Goal: Entertainment & Leisure: Consume media (video, audio)

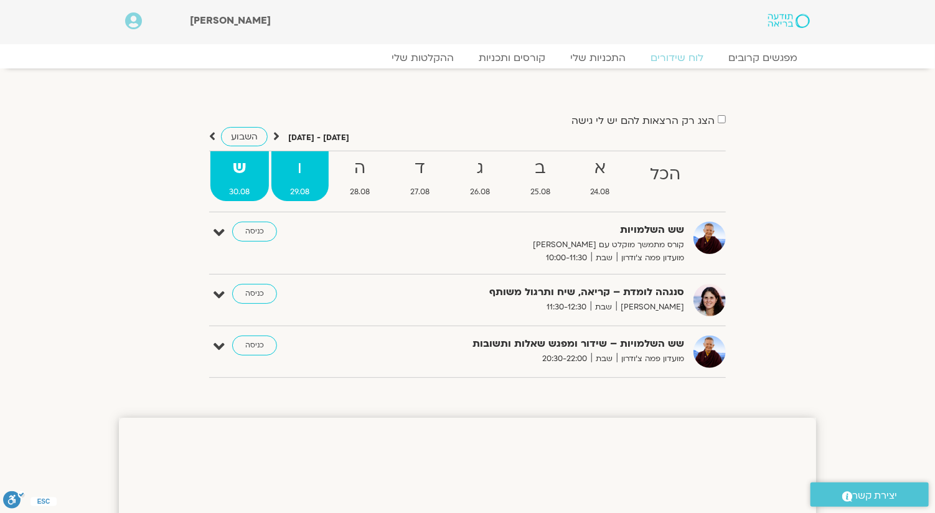
click at [304, 183] on link "ו 29.08" at bounding box center [299, 176] width 57 height 50
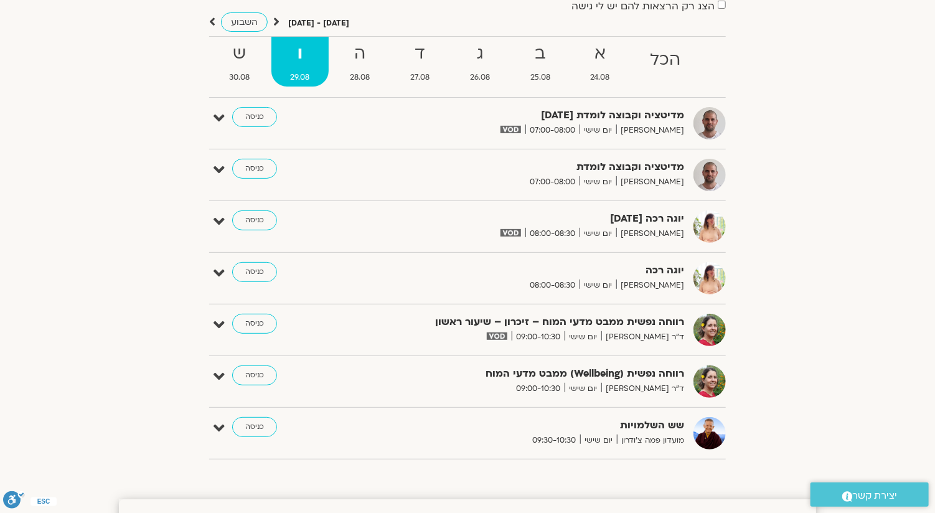
scroll to position [124, 0]
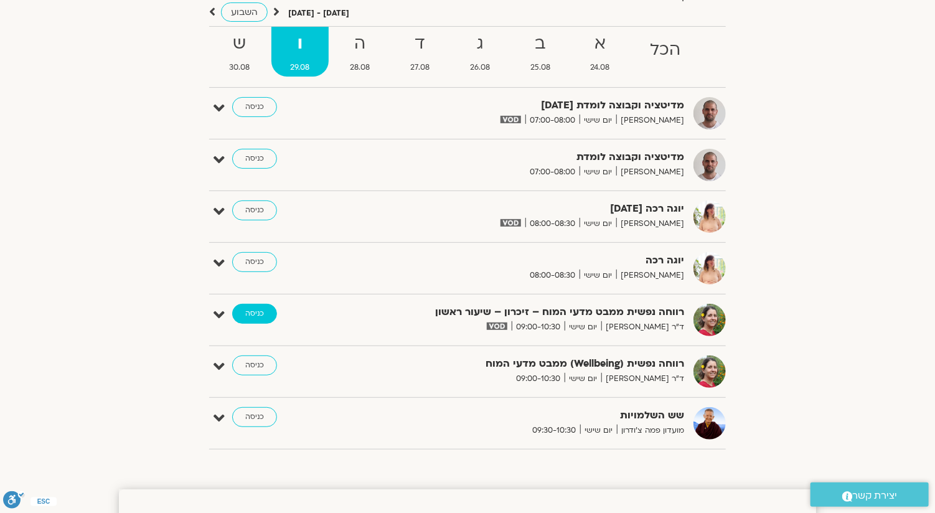
click at [253, 307] on link "כניסה" at bounding box center [254, 314] width 45 height 20
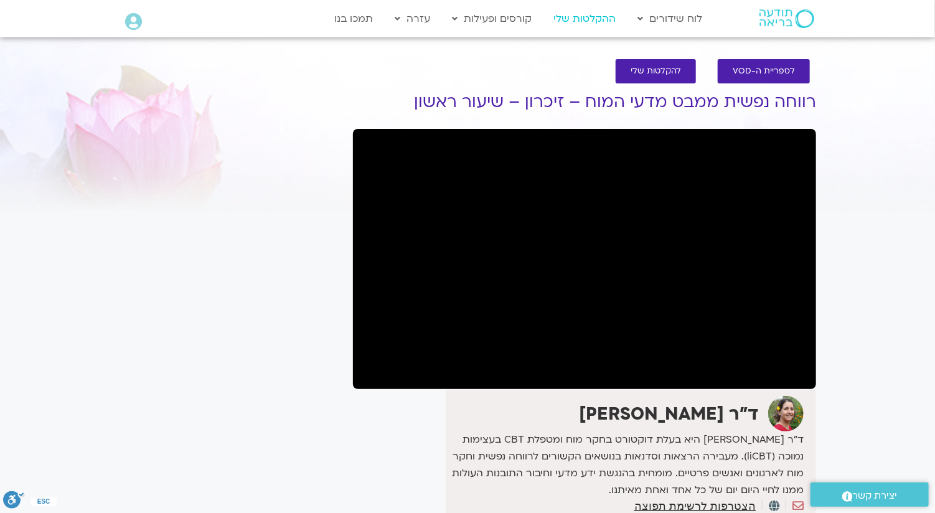
click at [587, 21] on link "ההקלטות שלי" at bounding box center [584, 19] width 75 height 24
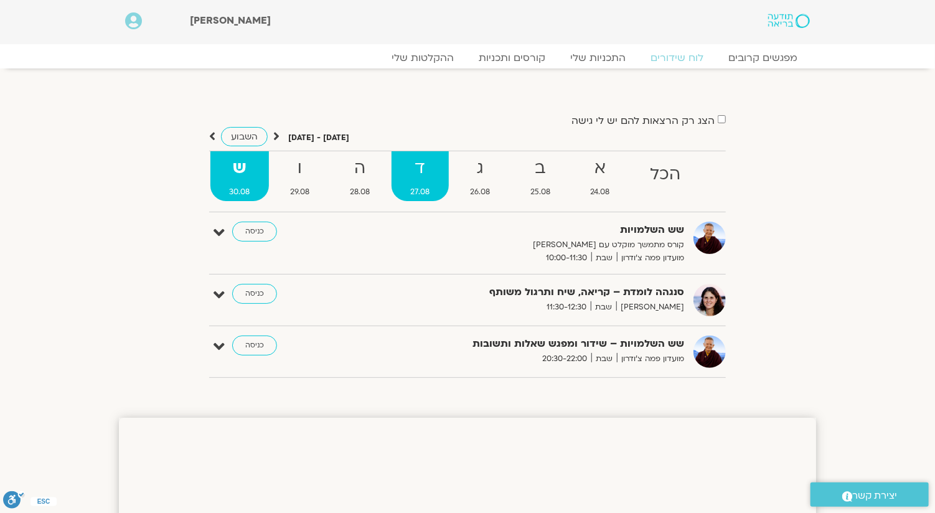
click at [429, 171] on strong "ד" at bounding box center [419, 168] width 57 height 28
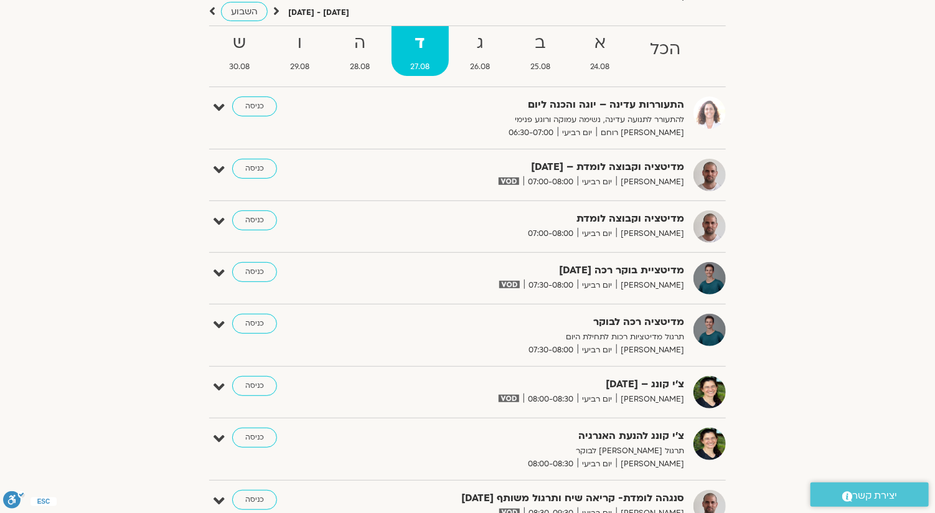
scroll to position [124, 0]
click at [609, 52] on strong "א" at bounding box center [599, 44] width 57 height 28
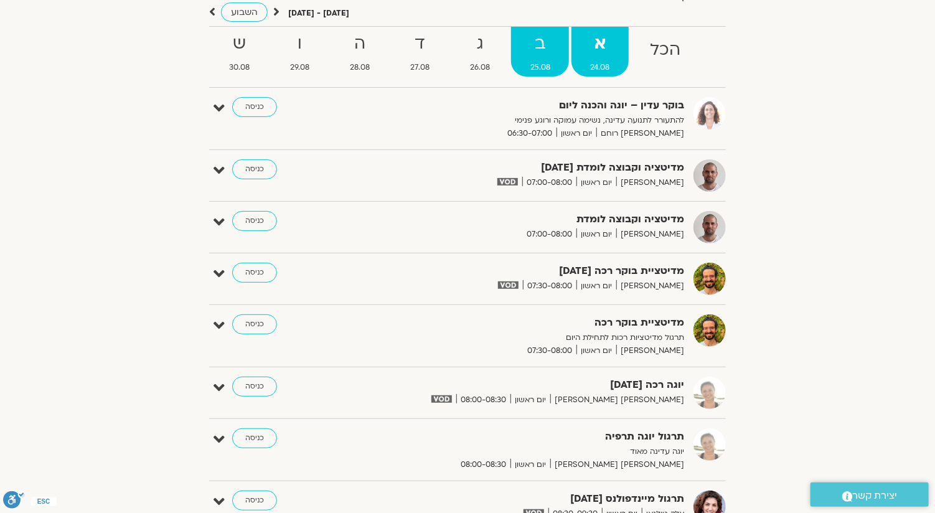
click at [541, 57] on strong "ב" at bounding box center [540, 44] width 58 height 28
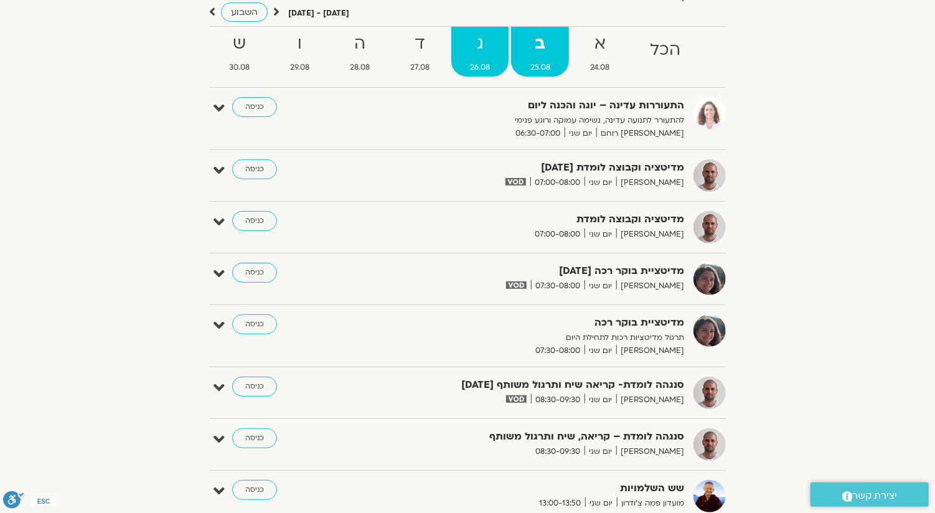
click at [490, 57] on strong "ג" at bounding box center [480, 44] width 58 height 28
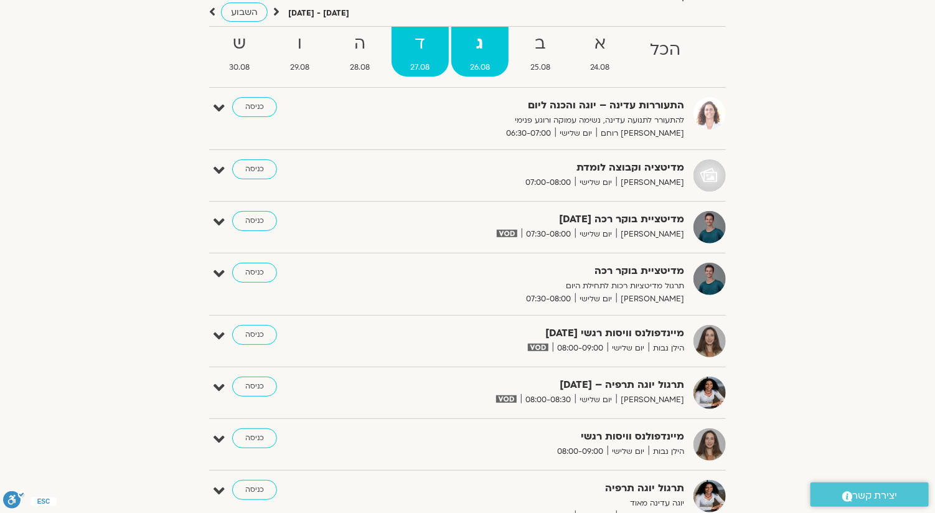
click at [432, 45] on strong "ד" at bounding box center [419, 44] width 57 height 28
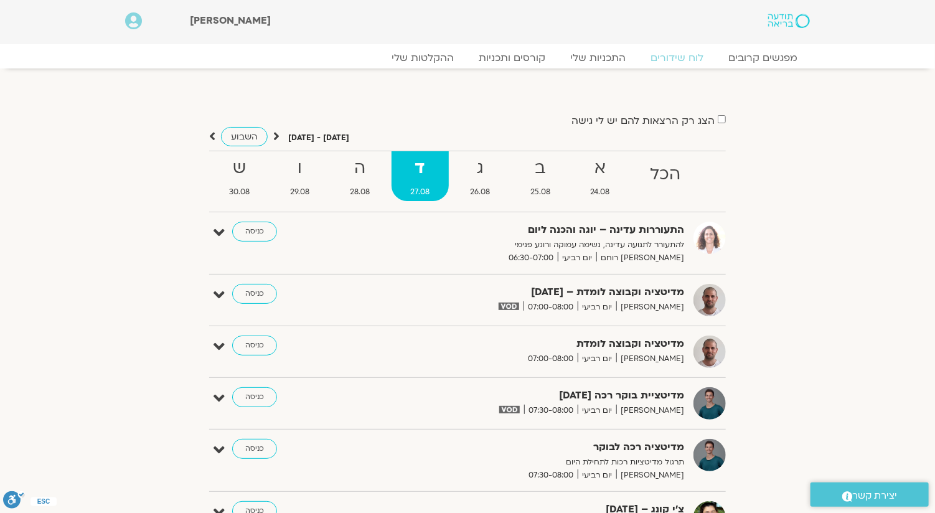
scroll to position [0, 0]
click at [612, 164] on strong "א" at bounding box center [599, 168] width 57 height 28
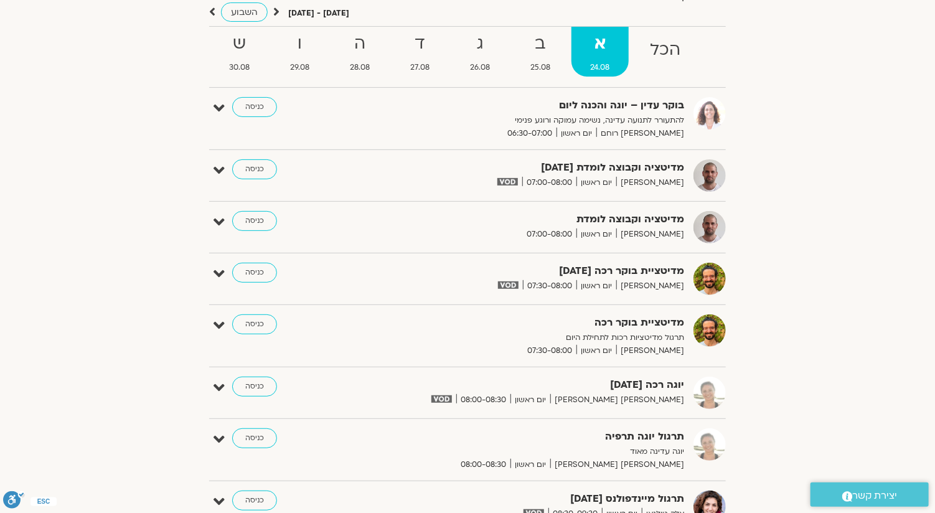
scroll to position [62, 0]
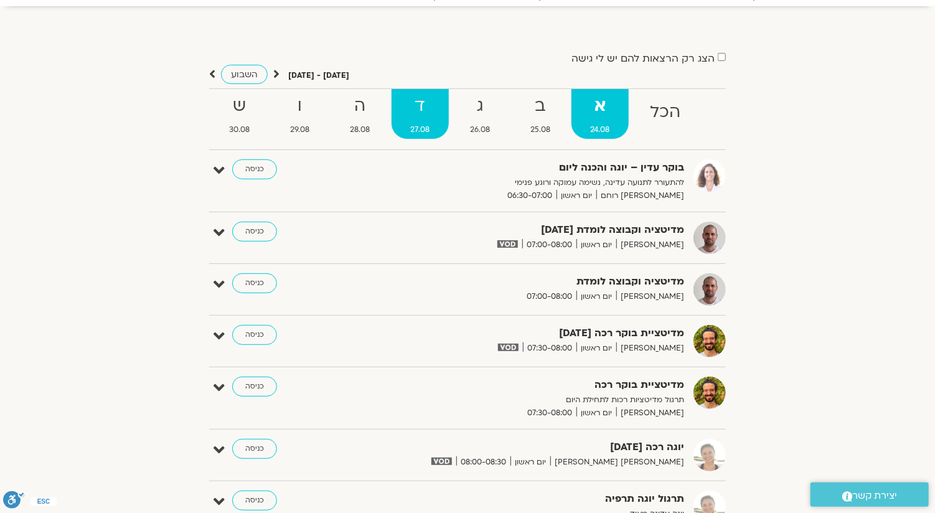
click at [426, 121] on link "ד 27.08" at bounding box center [419, 114] width 57 height 50
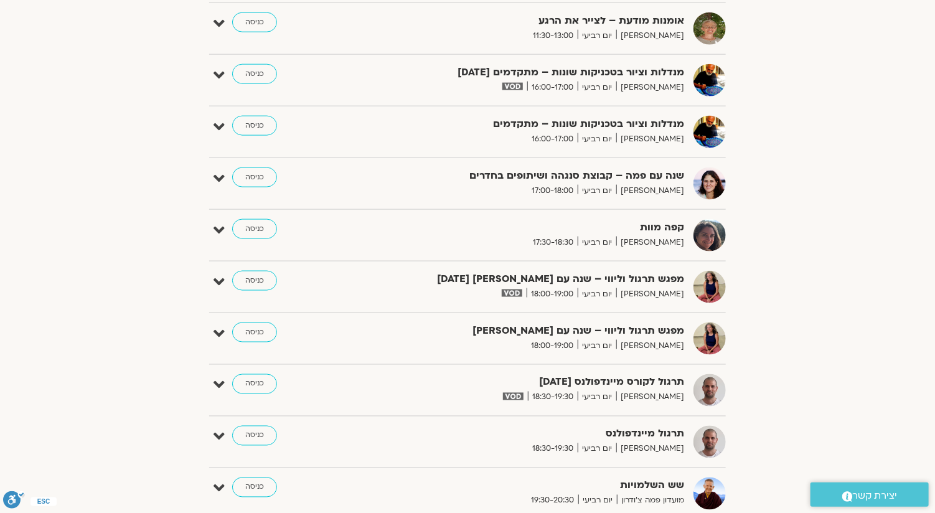
scroll to position [934, 0]
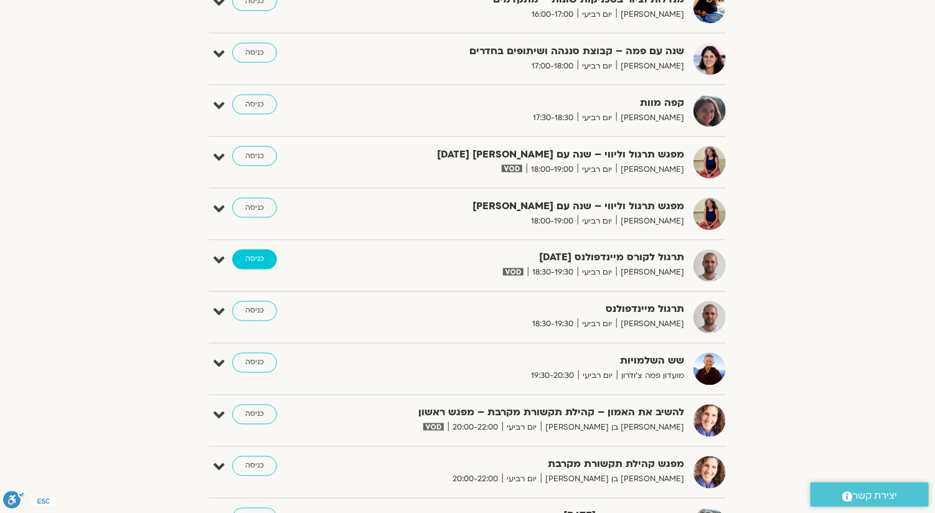
click at [269, 251] on link "כניסה" at bounding box center [254, 260] width 45 height 20
